Goal: Navigation & Orientation: Find specific page/section

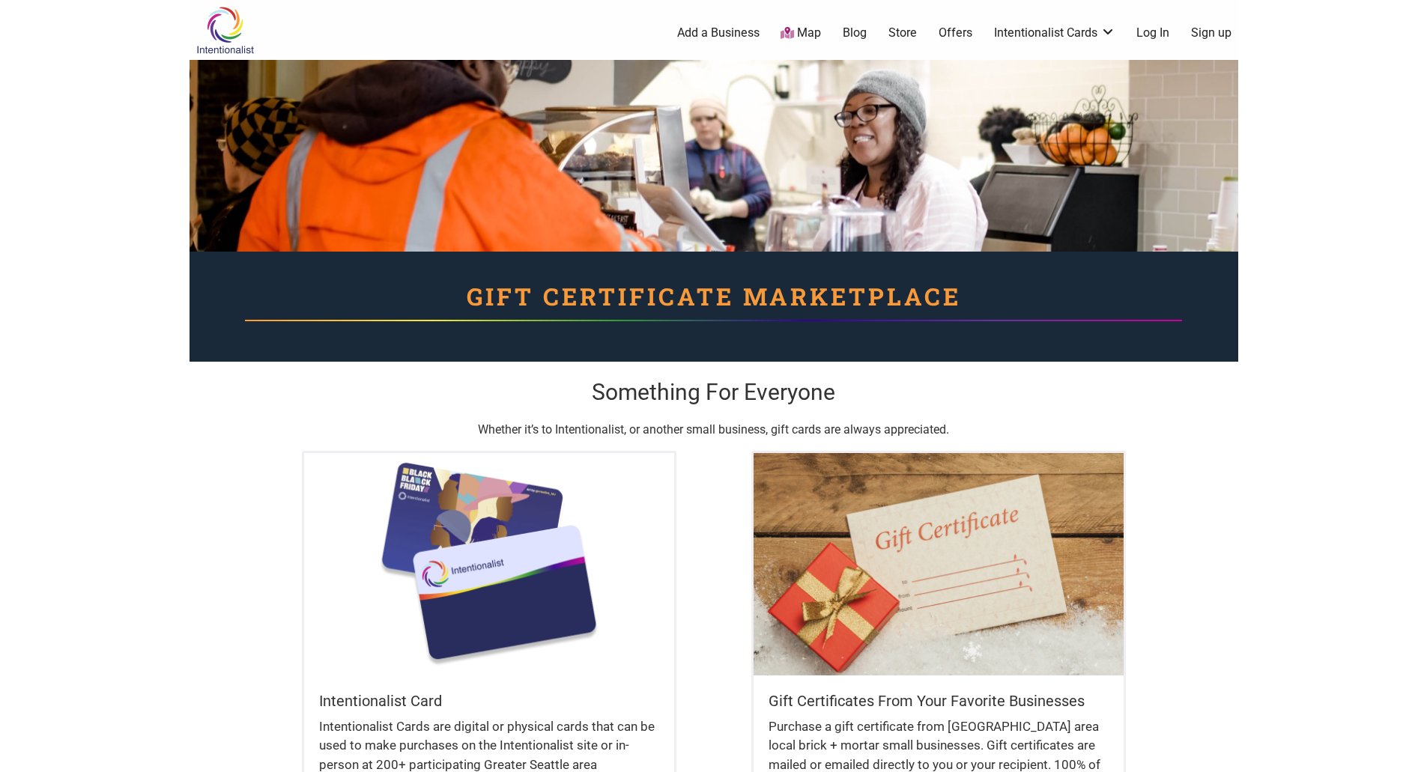
click at [807, 38] on link "Map" at bounding box center [801, 33] width 40 height 17
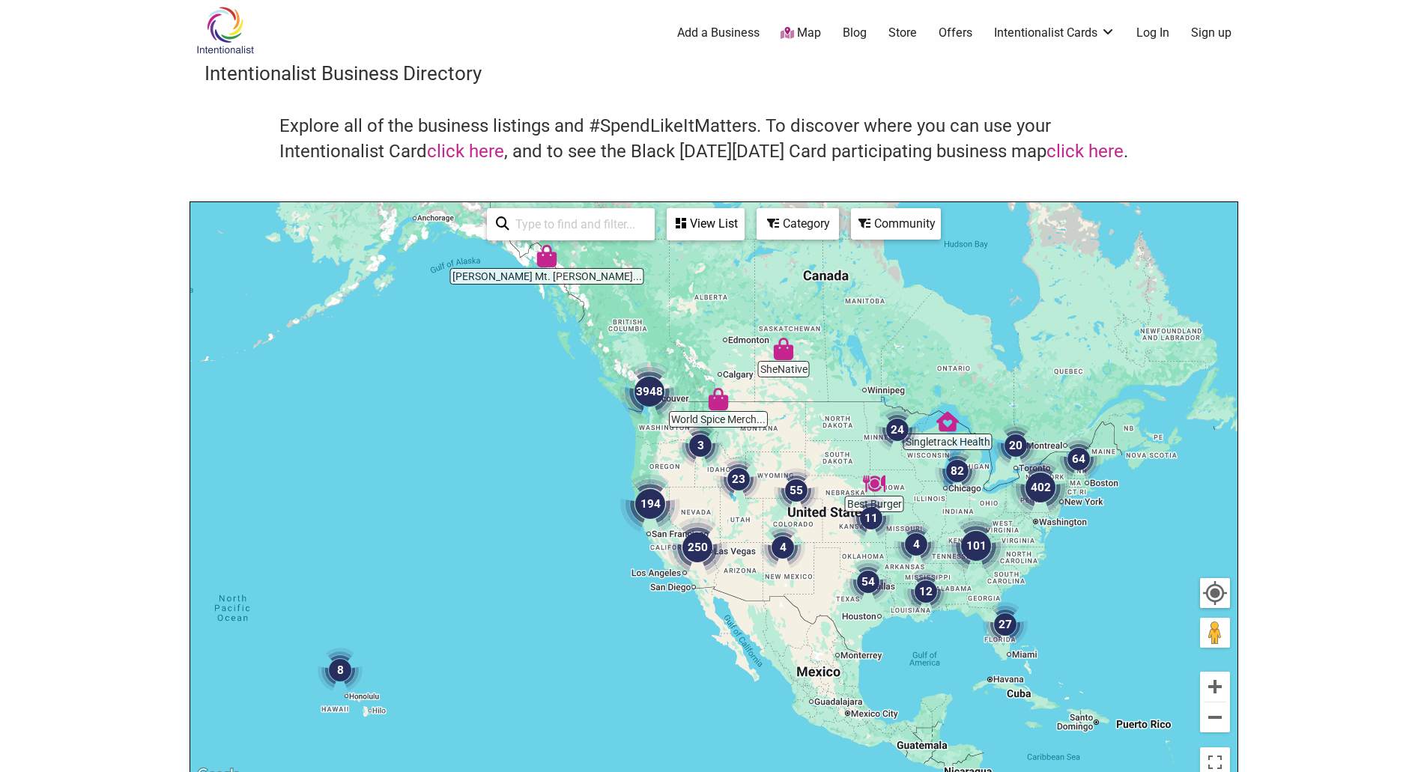
click at [647, 394] on img "3948" at bounding box center [650, 392] width 60 height 60
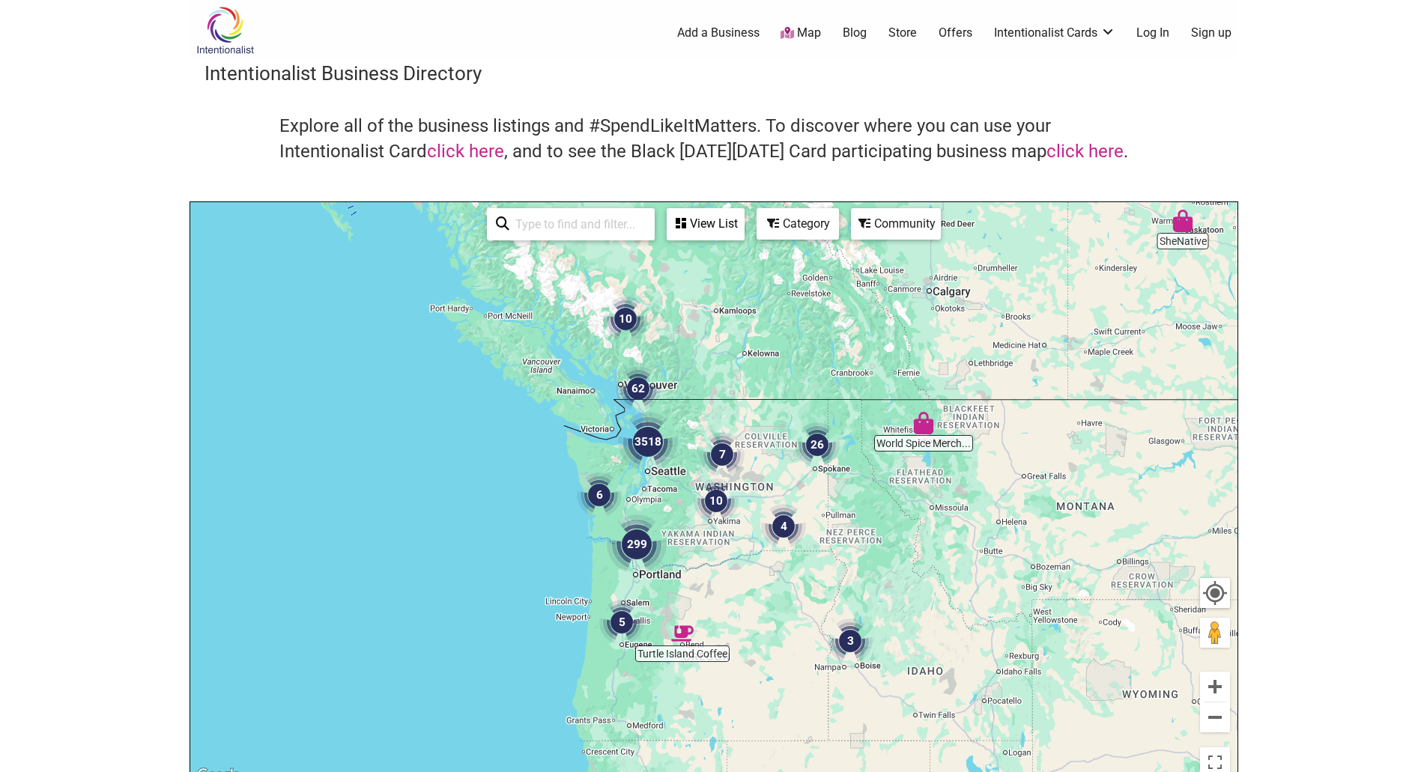
click at [655, 450] on img "3518" at bounding box center [648, 442] width 60 height 60
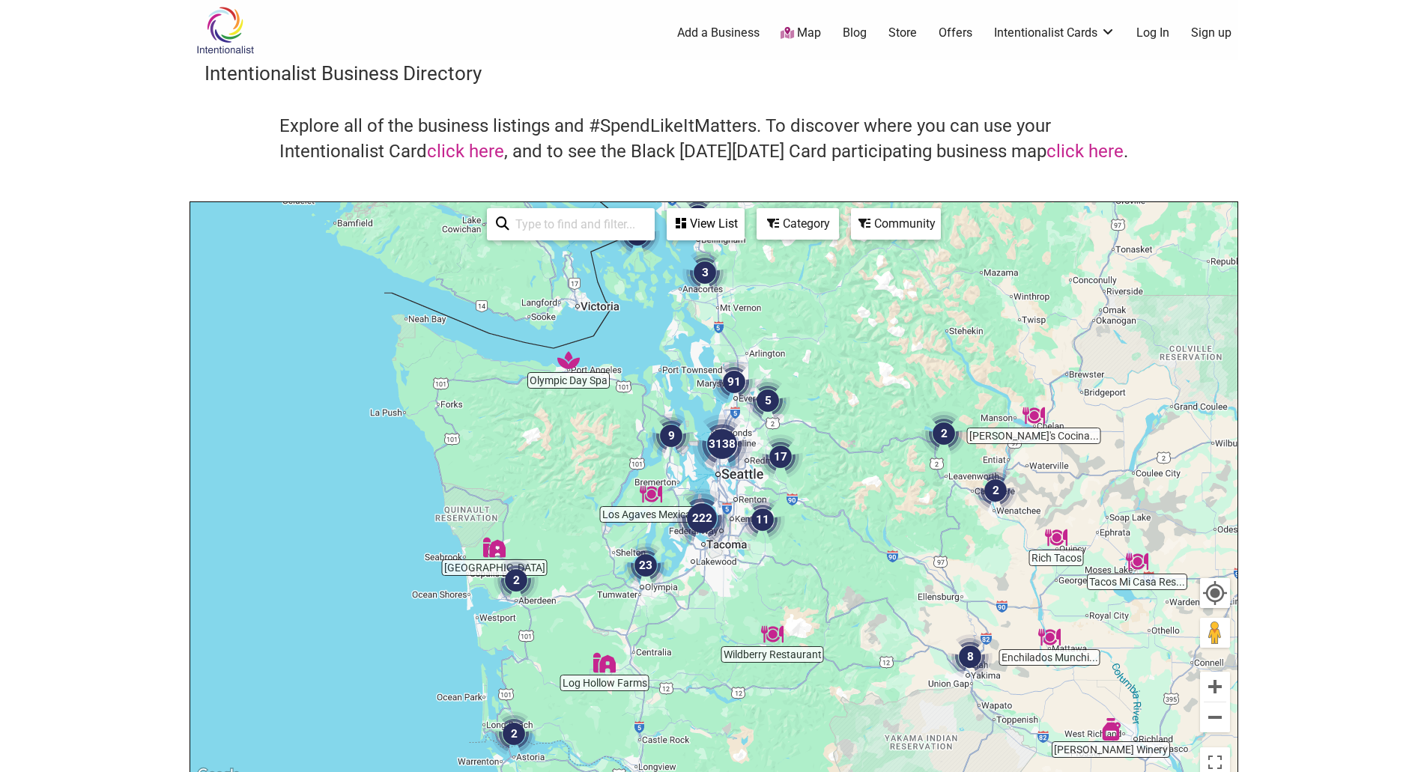
click at [732, 450] on img "3138" at bounding box center [722, 444] width 60 height 60
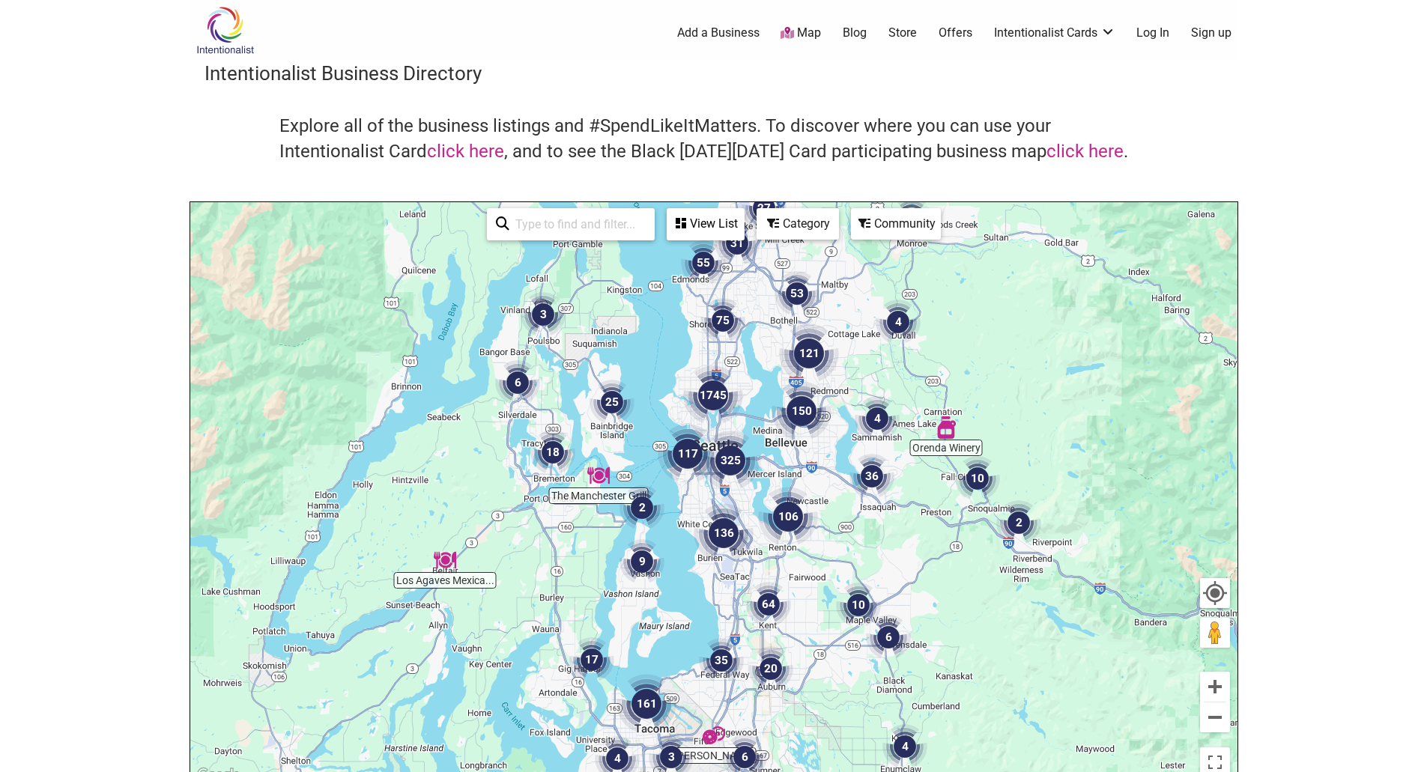
click at [701, 400] on img "1745" at bounding box center [713, 396] width 60 height 60
click at [710, 395] on img "1745" at bounding box center [713, 396] width 60 height 60
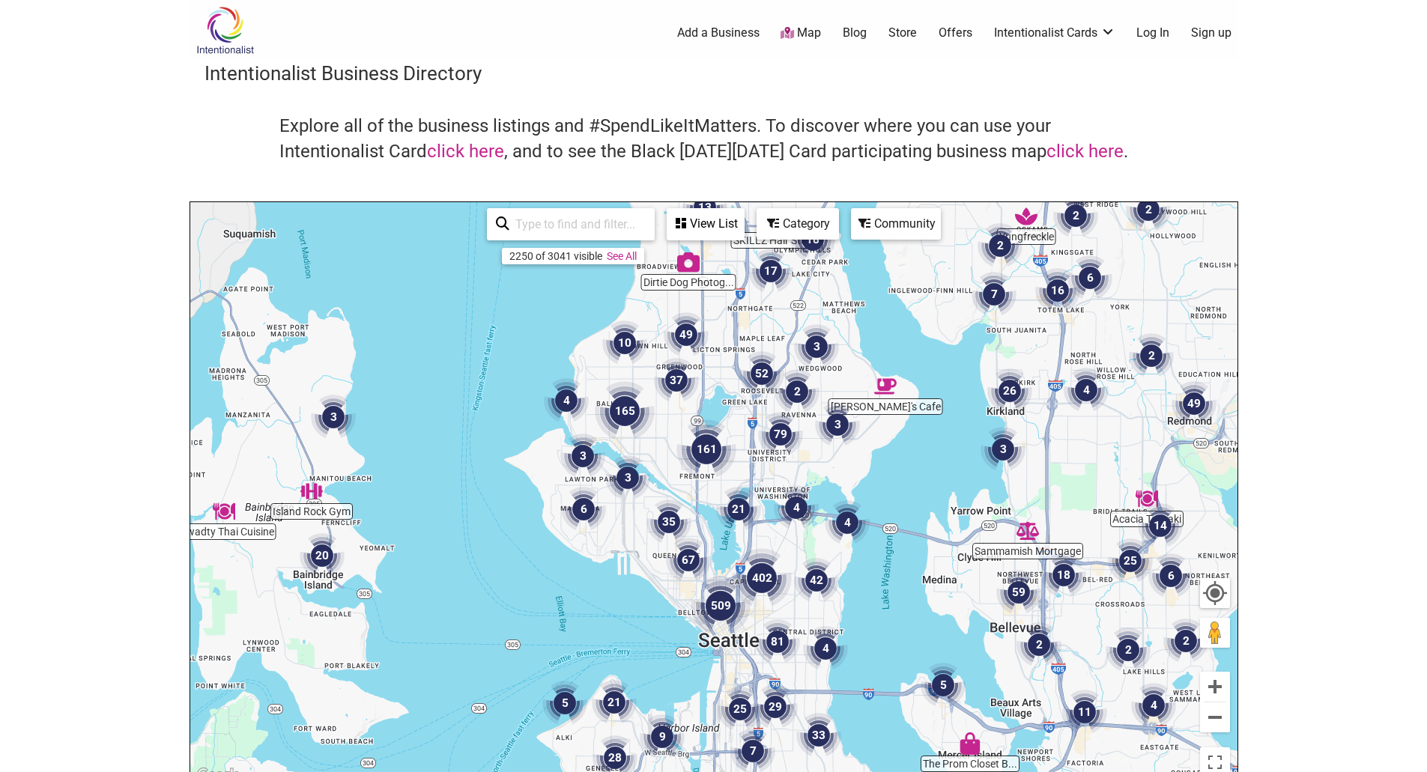
click at [695, 562] on img "67" at bounding box center [688, 560] width 45 height 45
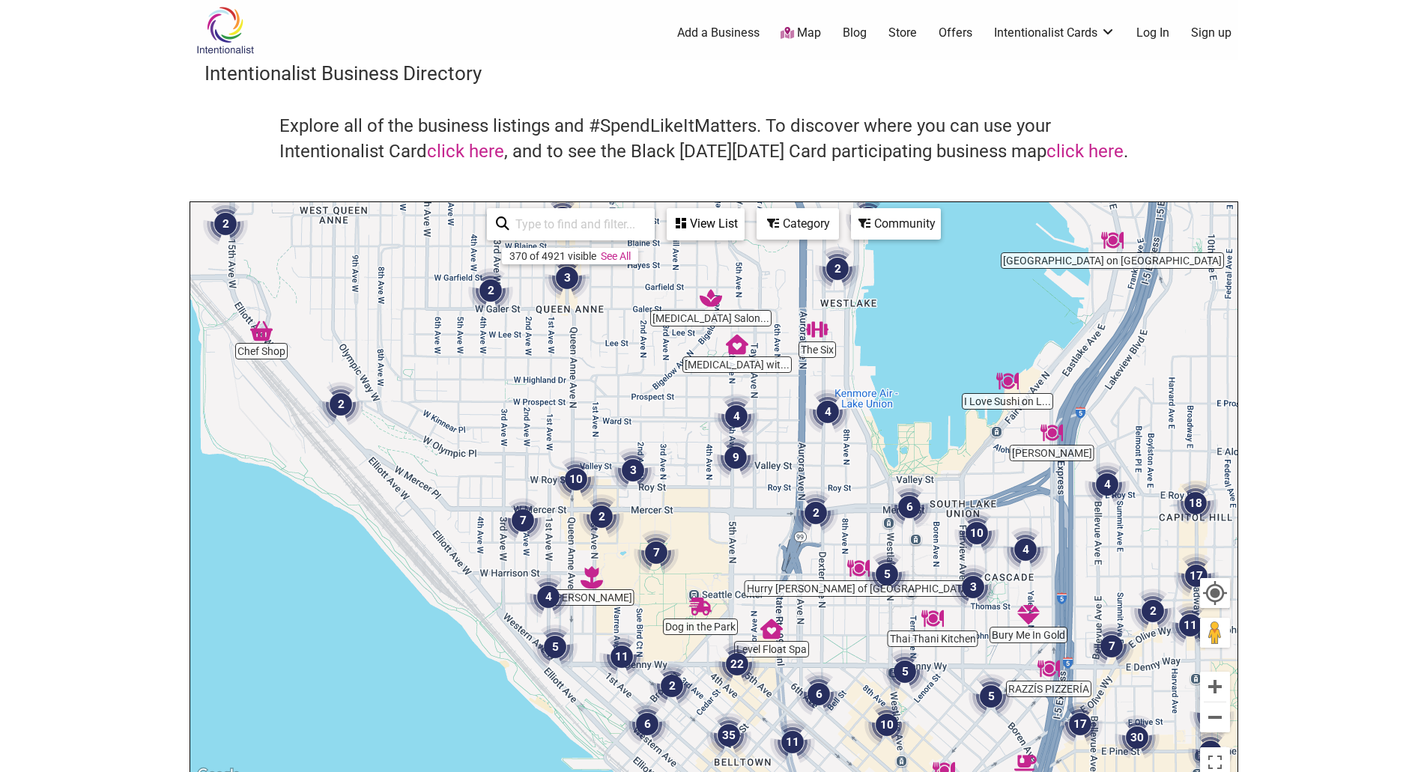
click at [814, 521] on img "2" at bounding box center [815, 513] width 45 height 45
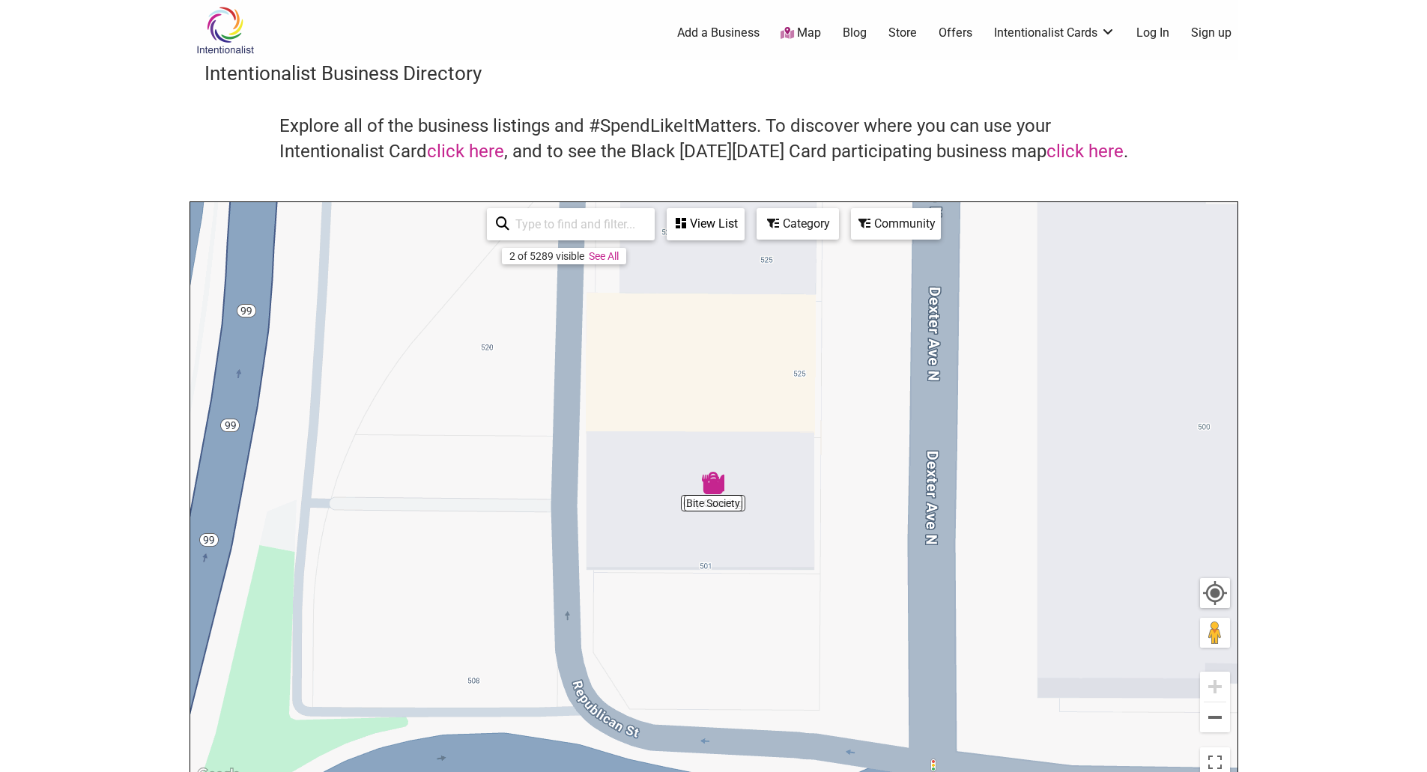
click at [1400, 324] on body "× Menu 0 Add a Business Map Blog Store Offers Intentionalist Cards Buy Black Ca…" at bounding box center [713, 386] width 1427 height 772
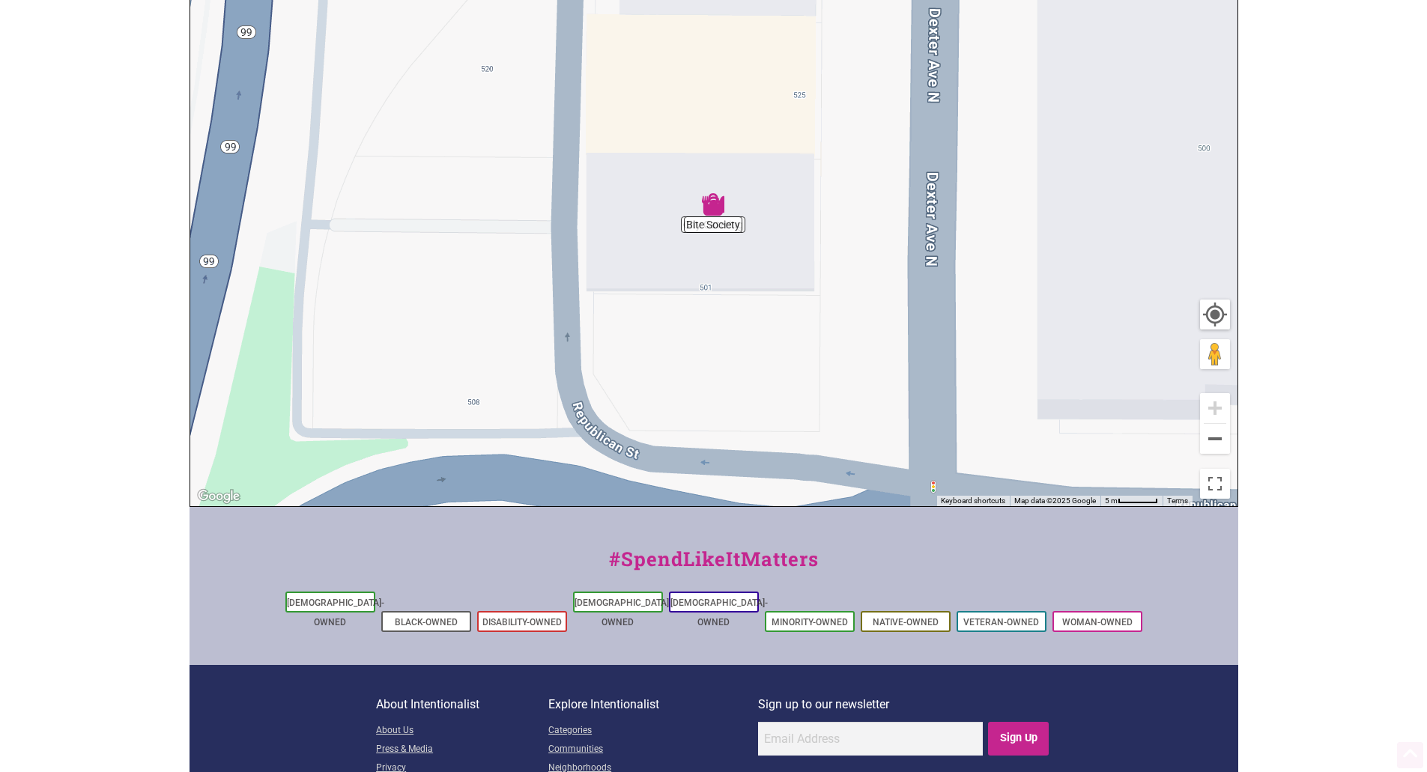
scroll to position [370, 0]
